Goal: Task Accomplishment & Management: Manage account settings

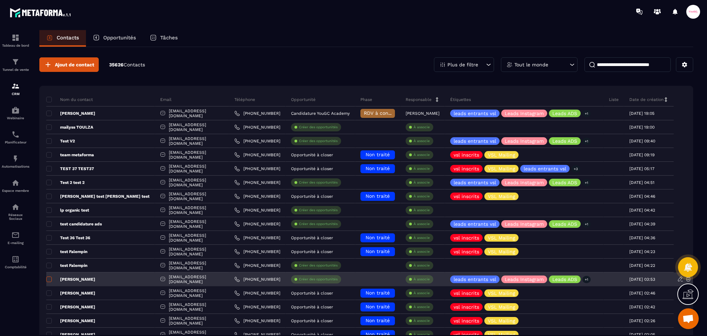
click at [50, 278] on span at bounding box center [49, 279] width 6 height 6
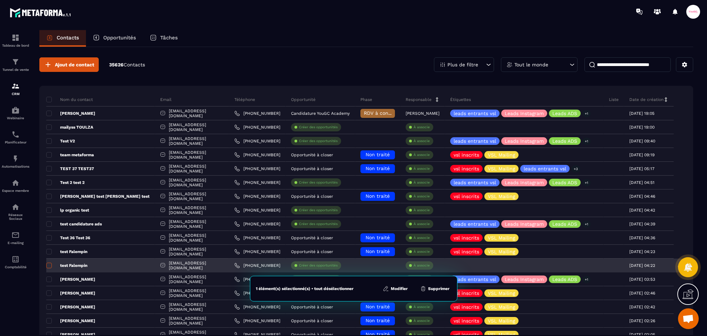
click at [51, 266] on span at bounding box center [49, 265] width 6 height 6
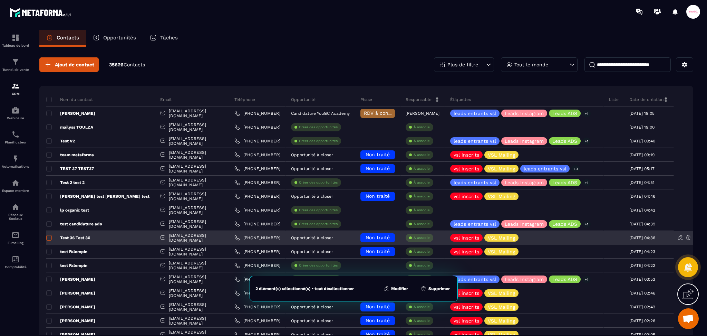
drag, startPoint x: 48, startPoint y: 251, endPoint x: 48, endPoint y: 242, distance: 9.0
click at [48, 250] on span at bounding box center [49, 252] width 6 height 6
click at [48, 235] on span at bounding box center [49, 238] width 6 height 6
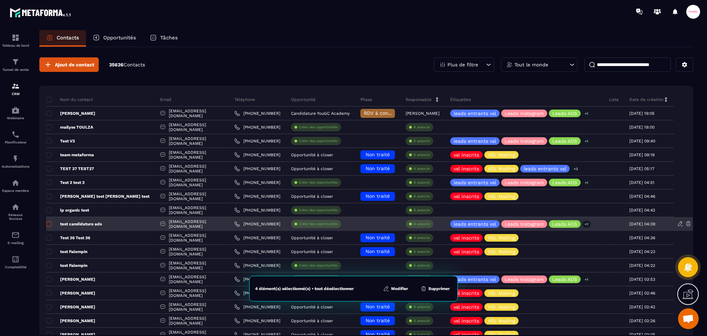
click at [49, 223] on span at bounding box center [49, 224] width 6 height 6
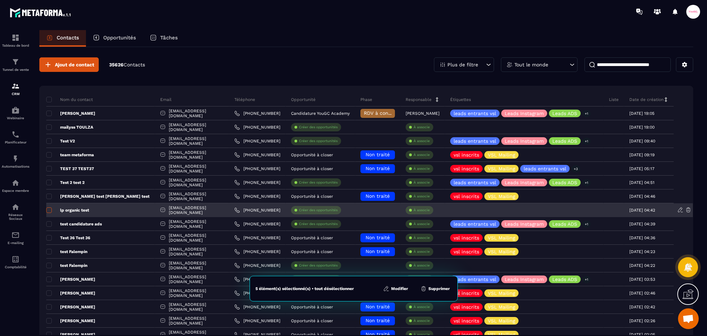
click at [50, 209] on span at bounding box center [49, 210] width 6 height 6
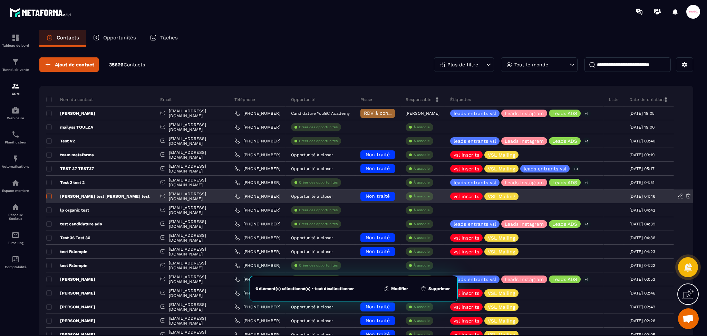
click at [48, 195] on span at bounding box center [49, 196] width 6 height 6
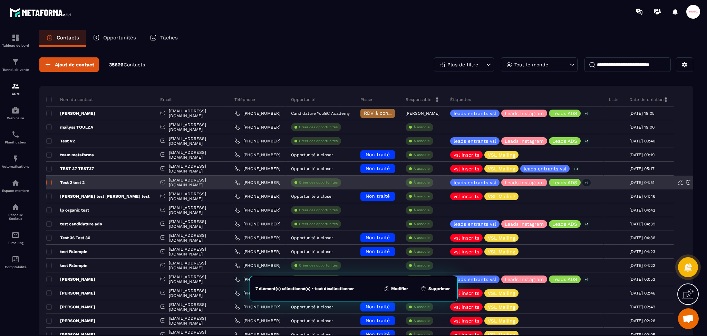
click at [48, 181] on span at bounding box center [49, 183] width 6 height 6
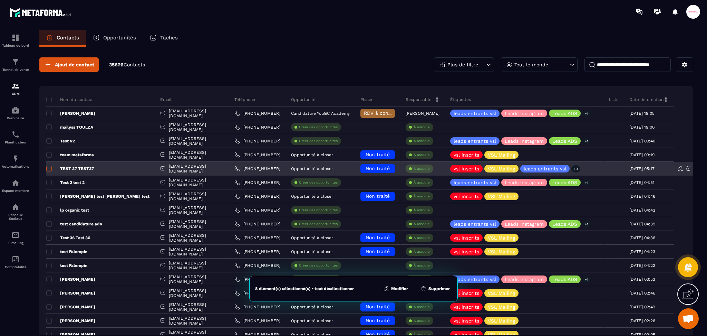
click at [48, 170] on span at bounding box center [49, 169] width 6 height 6
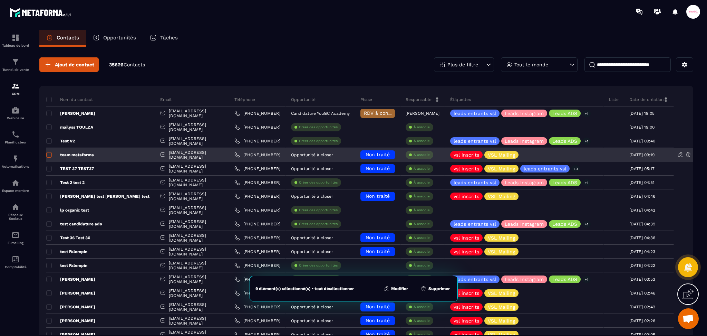
click at [48, 154] on span at bounding box center [49, 155] width 6 height 6
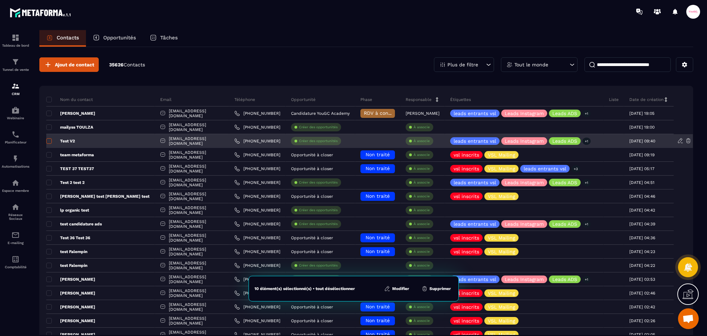
click at [48, 140] on span at bounding box center [49, 141] width 6 height 6
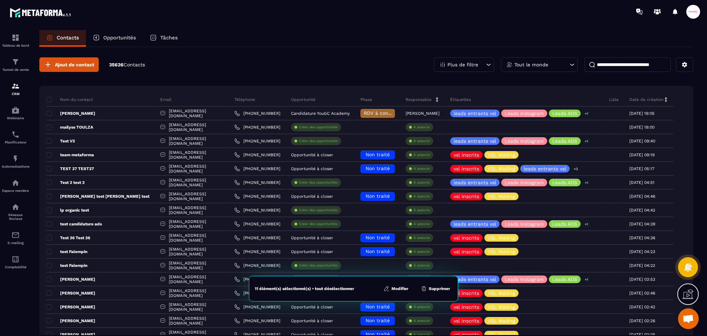
click at [441, 285] on button "Supprimer" at bounding box center [436, 288] width 34 height 7
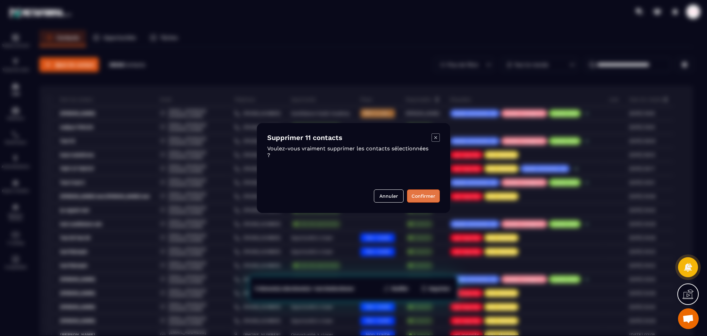
click at [416, 195] on button "Confirmer" at bounding box center [423, 195] width 33 height 13
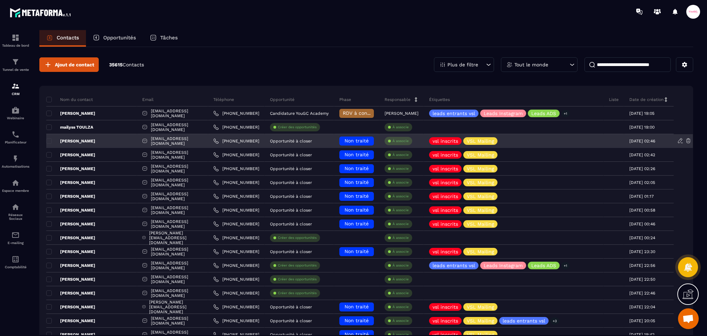
click at [82, 142] on p "[PERSON_NAME]" at bounding box center [70, 141] width 49 height 6
